Goal: Check status

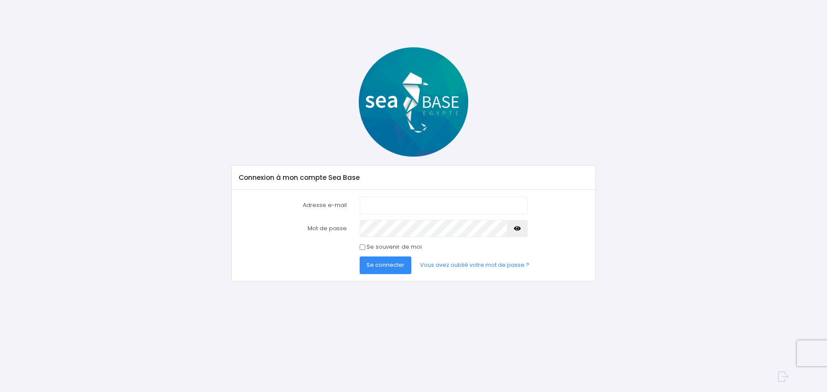
type input "[EMAIL_ADDRESS][DOMAIN_NAME]"
click at [381, 266] on span "Se connecter" at bounding box center [385, 265] width 38 height 8
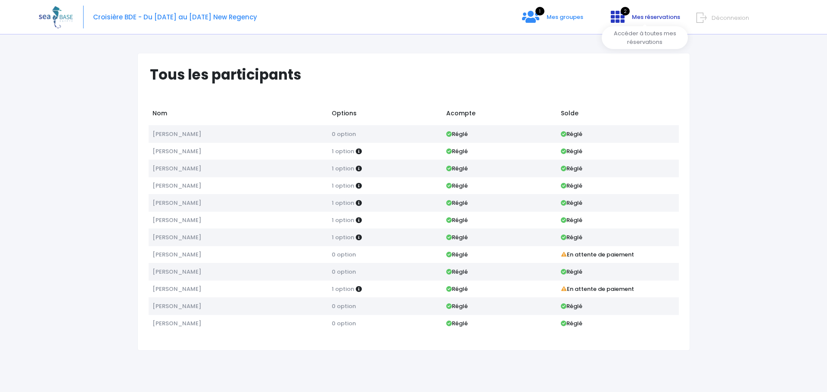
click at [650, 20] on span "Mes réservations" at bounding box center [656, 17] width 48 height 8
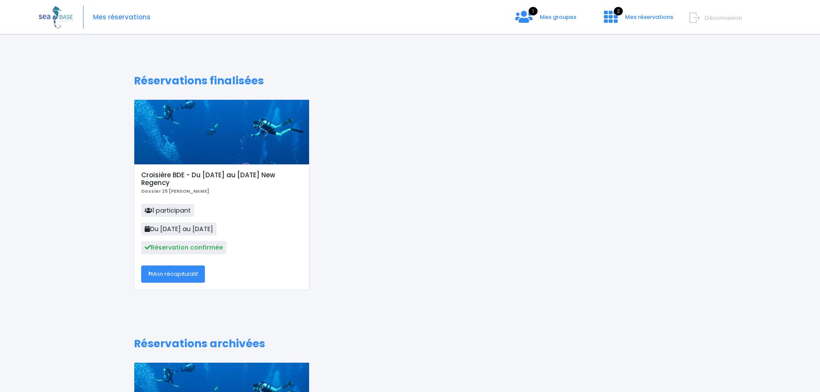
click at [192, 270] on link "Mon récapitulatif" at bounding box center [173, 274] width 64 height 17
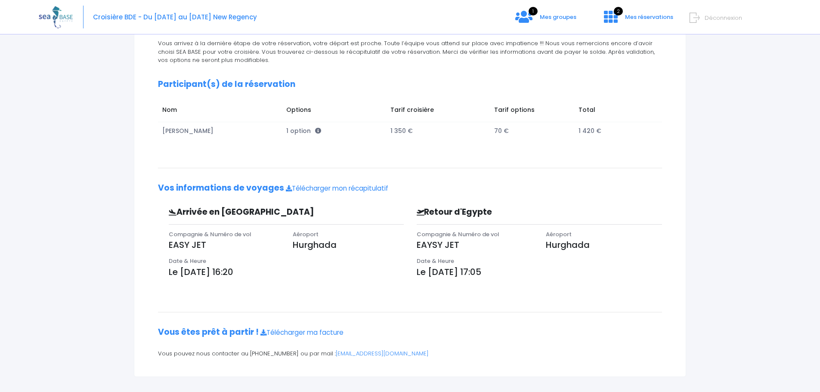
scroll to position [105, 0]
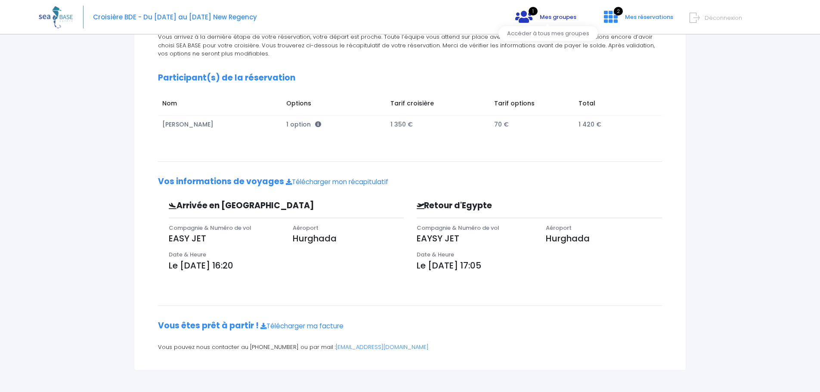
click at [548, 16] on span "Mes groupes" at bounding box center [558, 17] width 37 height 8
